Goal: Find specific page/section: Find specific page/section

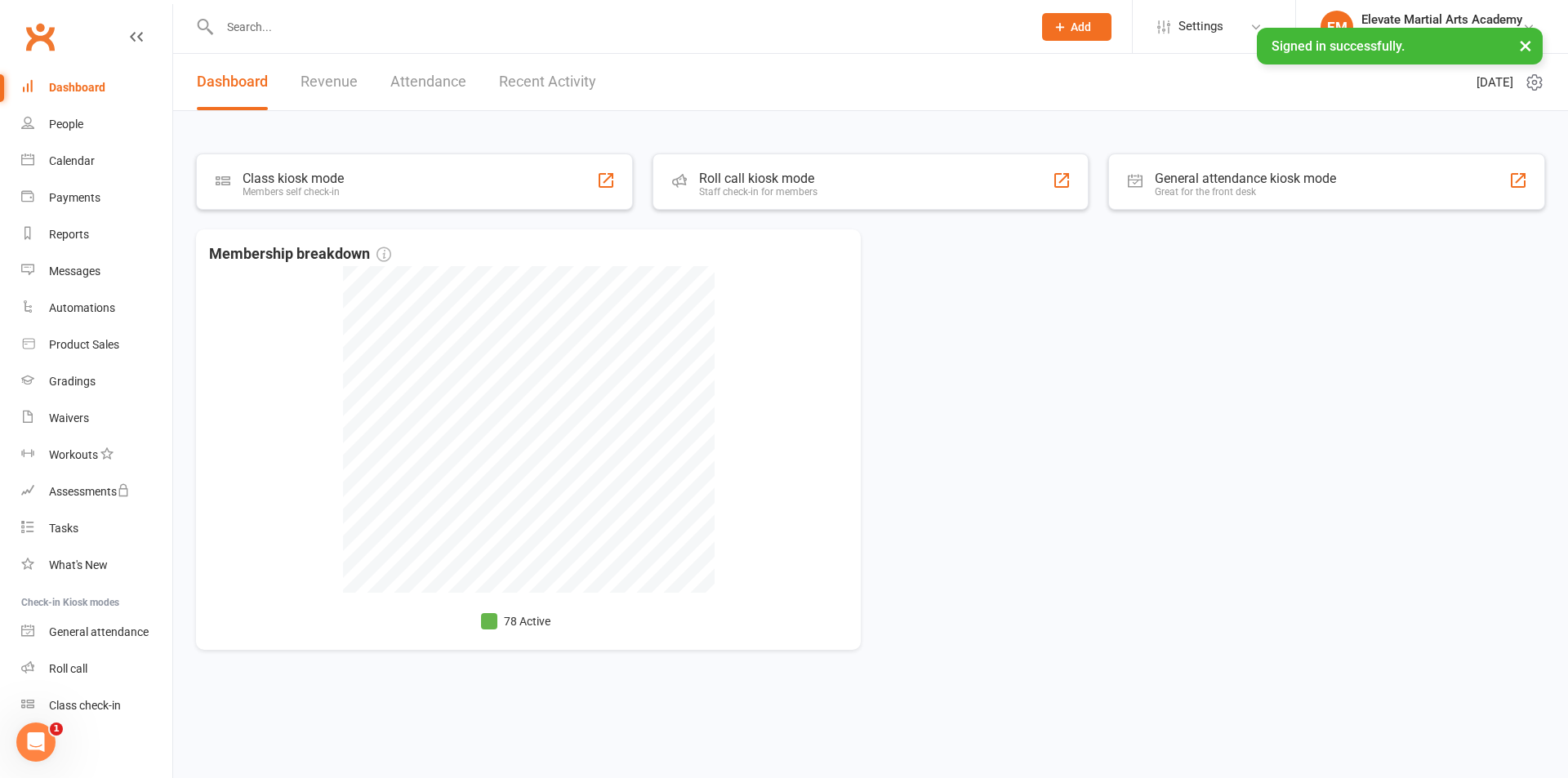
click at [546, 85] on link "Recent Activity" at bounding box center [547, 82] width 97 height 56
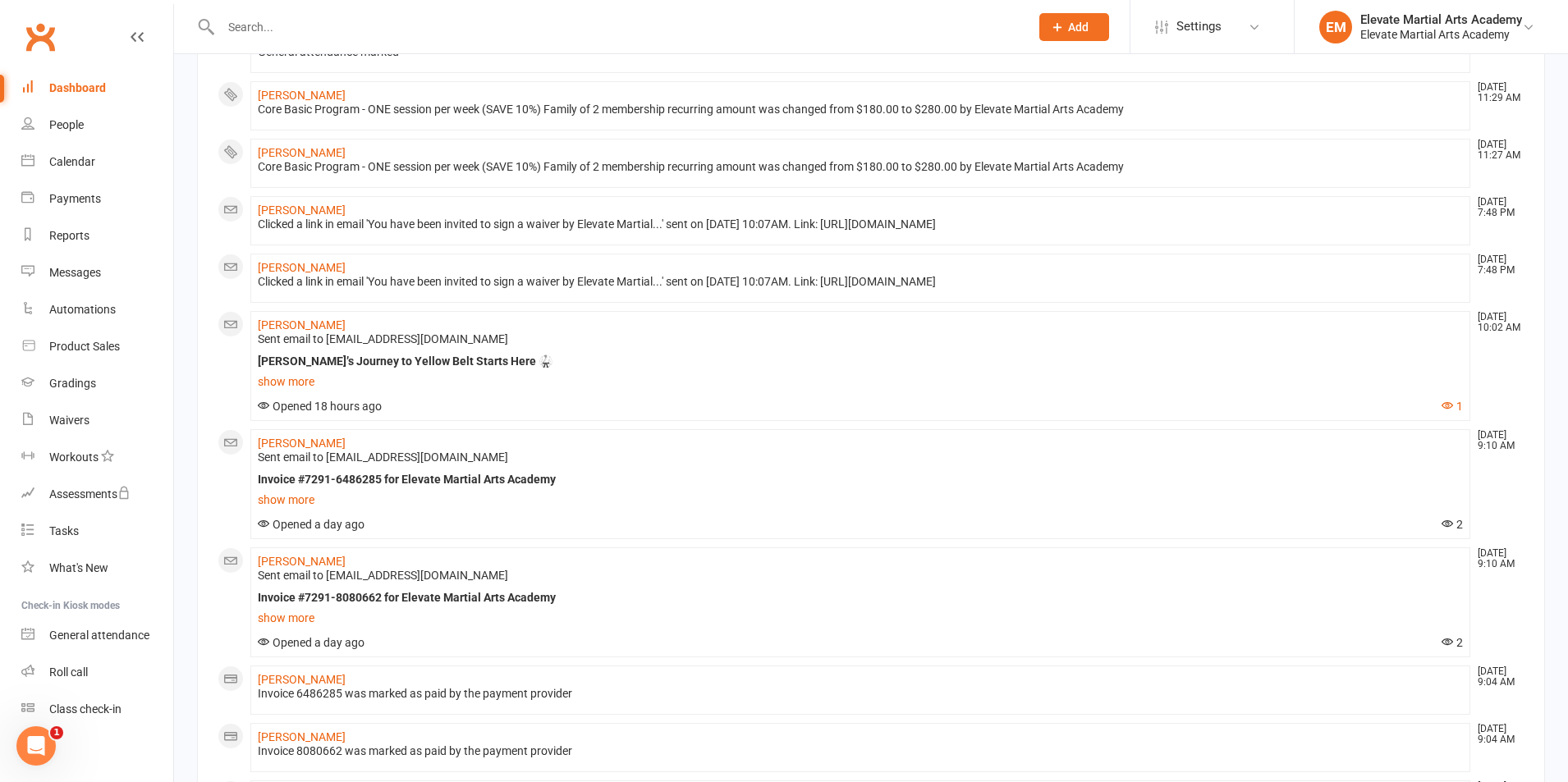
scroll to position [191, 0]
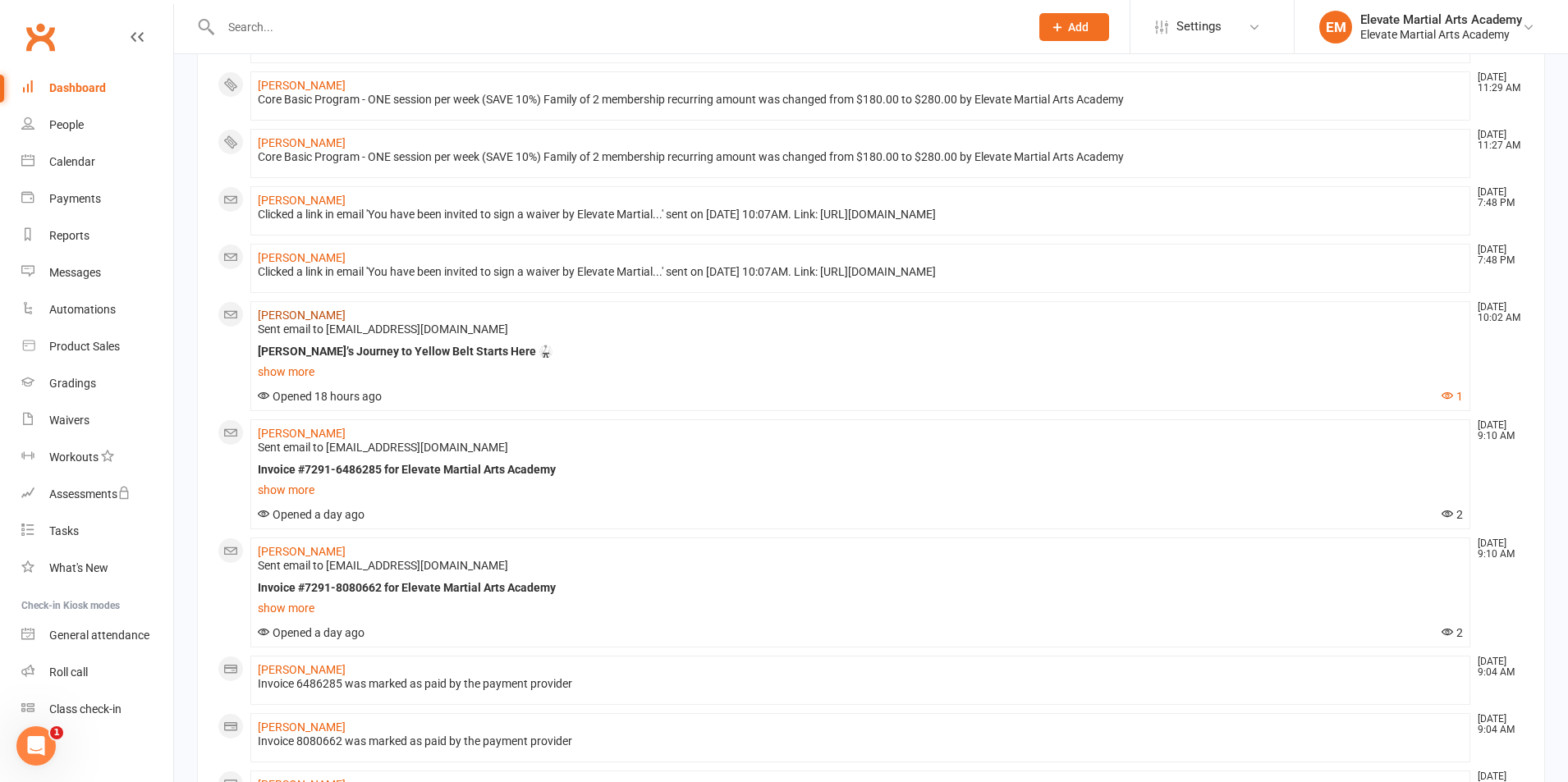
click at [305, 322] on link "[PERSON_NAME]" at bounding box center [301, 315] width 88 height 13
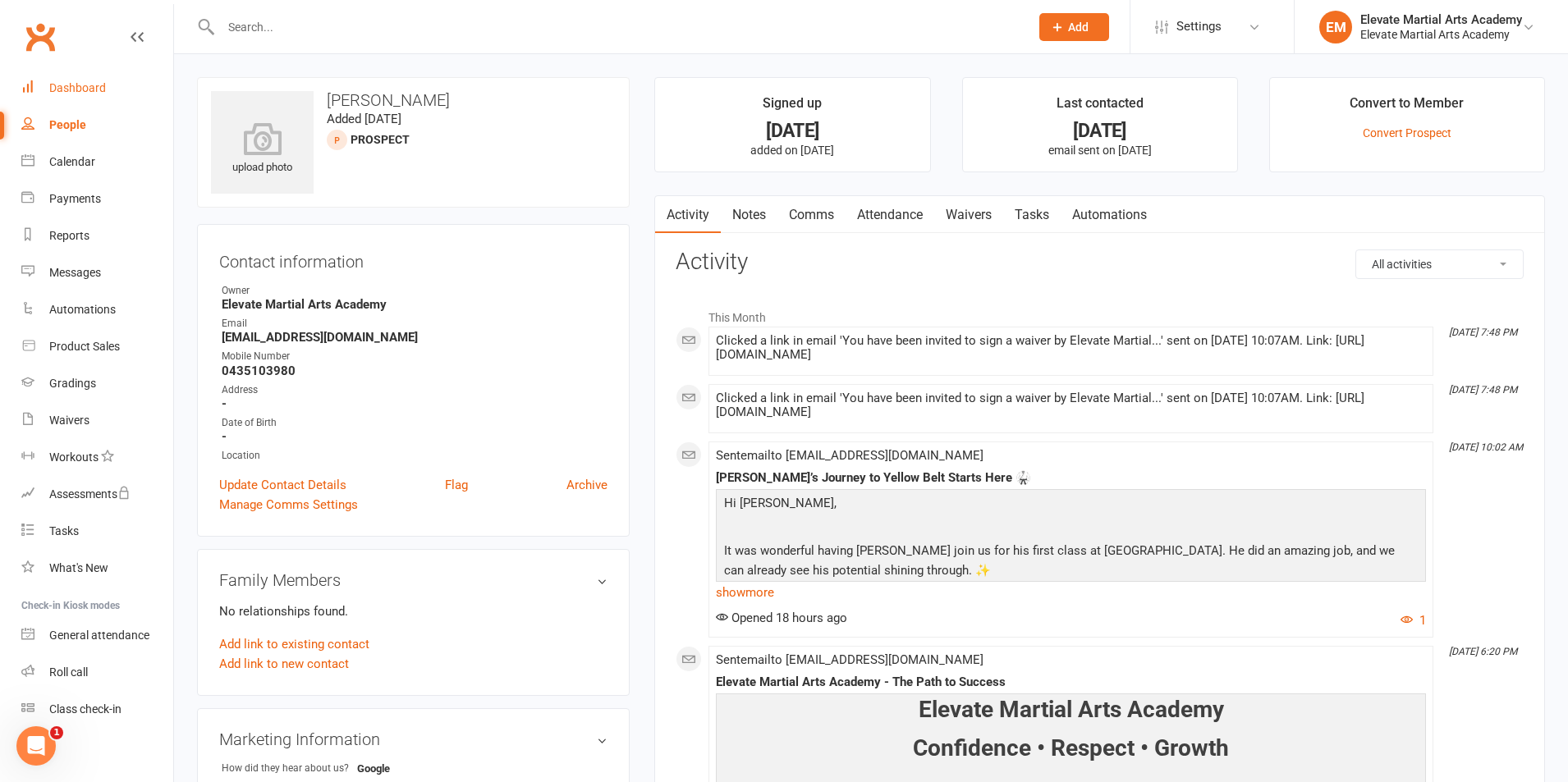
click at [85, 84] on div "Dashboard" at bounding box center [77, 88] width 56 height 13
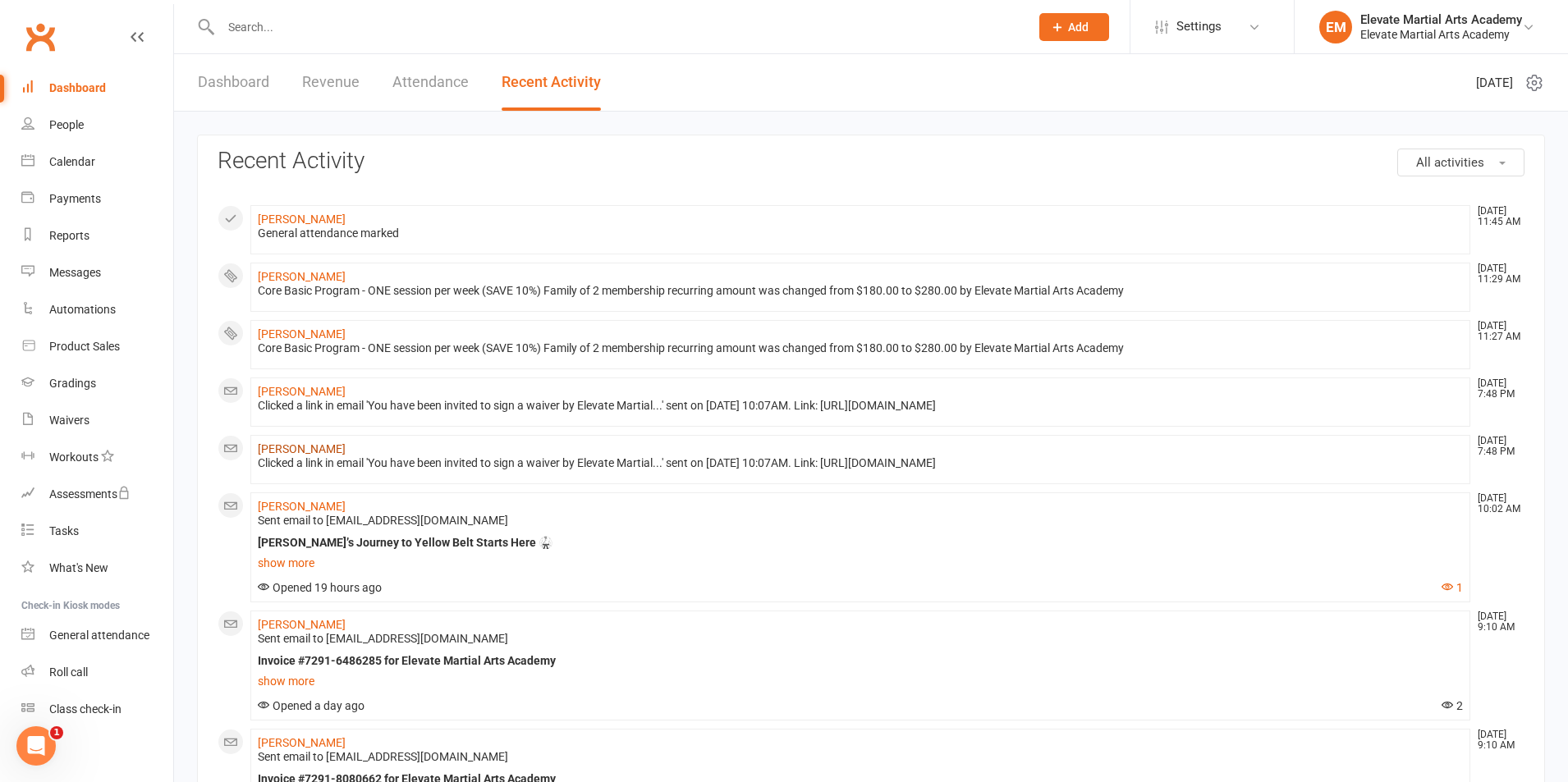
click at [307, 456] on link "[PERSON_NAME]" at bounding box center [301, 449] width 88 height 13
